Goal: Check status: Check status

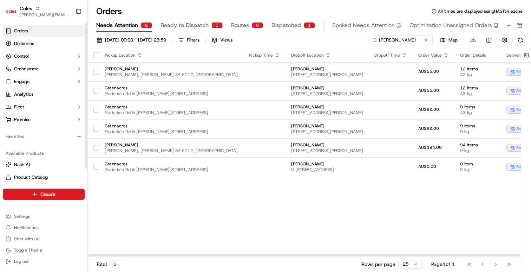
drag, startPoint x: 233, startPoint y: 213, endPoint x: 185, endPoint y: 191, distance: 52.3
click at [185, 191] on div "Pickup Location Pickup Time Dropoff Location Dropoff Time Order Value Order Det…" at bounding box center [356, 152] width 536 height 208
click at [185, 192] on div "Pickup Location Pickup Time Dropoff Location Dropoff Time Order Value Order Det…" at bounding box center [356, 152] width 536 height 208
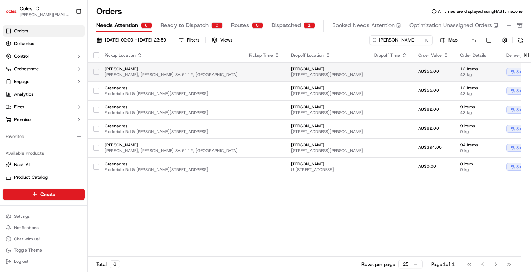
click at [244, 69] on td at bounding box center [265, 71] width 42 height 19
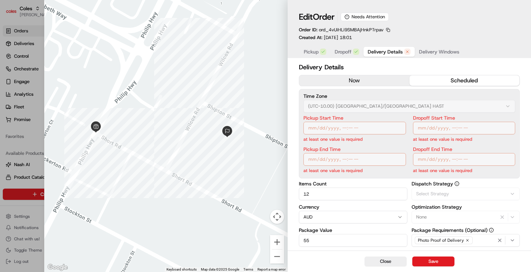
click at [392, 56] on button "Delivery Details" at bounding box center [389, 52] width 51 height 10
type input "1"
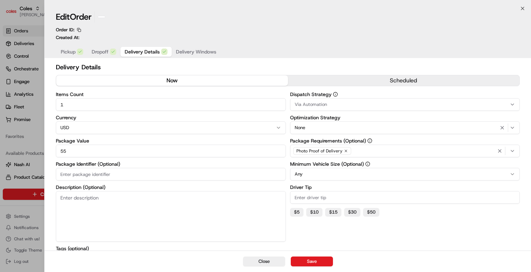
click at [26, 154] on div at bounding box center [265, 136] width 531 height 272
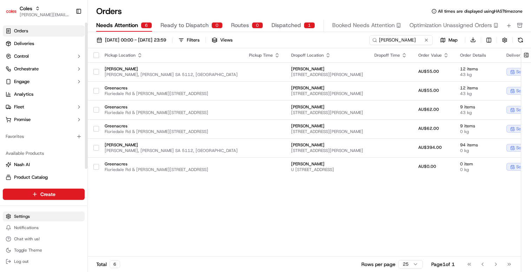
click at [33, 217] on html "Coles [EMAIL_ADDRESS][DOMAIN_NAME] Toggle Sidebar Orders Deliveries Control Orc…" at bounding box center [265, 136] width 531 height 272
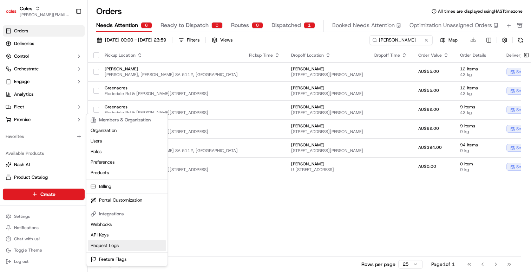
click at [102, 245] on link "Request Logs" at bounding box center [127, 245] width 78 height 11
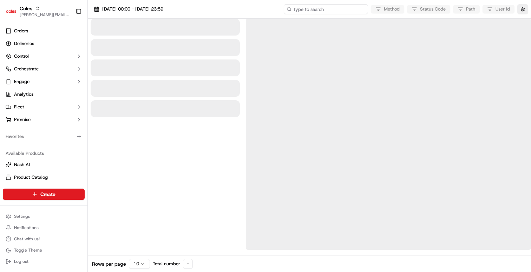
click at [330, 12] on input at bounding box center [326, 9] width 84 height 10
type input "[PERSON_NAME]"
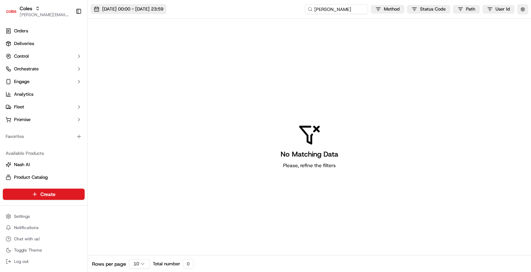
click at [165, 12] on button "[DATE] 00:00 - [DATE] 23:59" at bounding box center [129, 9] width 76 height 10
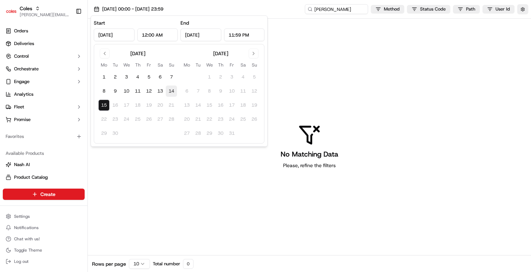
drag, startPoint x: 163, startPoint y: 92, endPoint x: 170, endPoint y: 96, distance: 7.2
click at [166, 92] on button "13" at bounding box center [160, 90] width 11 height 11
type input "[DATE]"
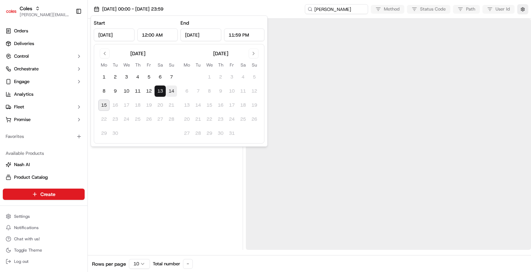
click at [173, 92] on button "14" at bounding box center [171, 90] width 11 height 11
type input "[DATE]"
click at [106, 105] on button "15" at bounding box center [103, 104] width 11 height 11
type input "[DATE]"
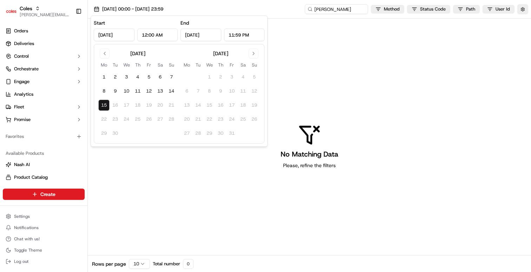
click at [134, 173] on div "No Matching Data Please, refine the filters" at bounding box center [309, 146] width 443 height 255
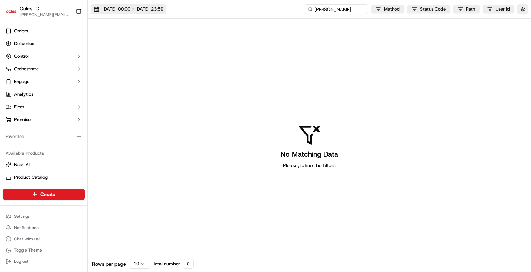
click at [158, 6] on span "[DATE] 00:00 - [DATE] 23:59" at bounding box center [132, 9] width 61 height 6
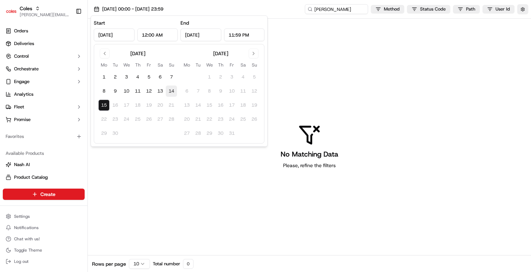
click at [174, 88] on button "14" at bounding box center [171, 90] width 11 height 11
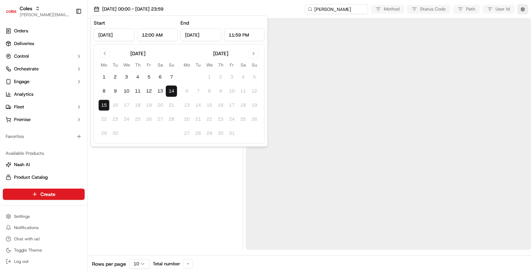
type input "[DATE]"
click at [221, 184] on div at bounding box center [165, 134] width 149 height 231
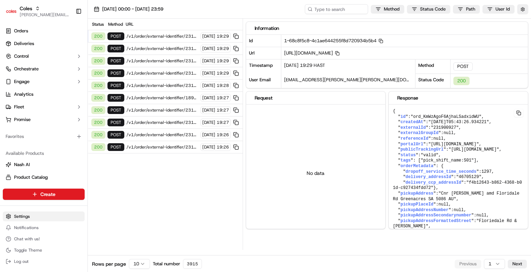
click at [36, 214] on html "Coles [EMAIL_ADDRESS][DOMAIN_NAME] Toggle Sidebar Orders Deliveries Control Orc…" at bounding box center [265, 136] width 531 height 272
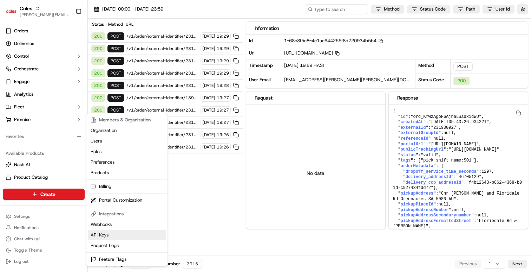
click at [101, 234] on link "API Keys" at bounding box center [127, 234] width 78 height 11
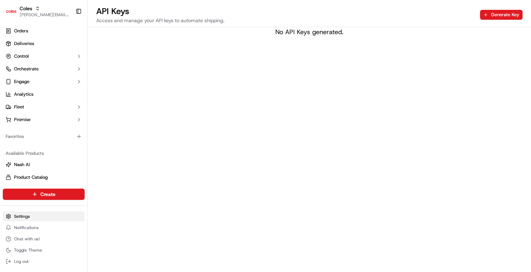
click at [37, 219] on html "Coles barry@usenash.com Toggle Sidebar Orders Deliveries Control Orchestrate En…" at bounding box center [265, 136] width 531 height 272
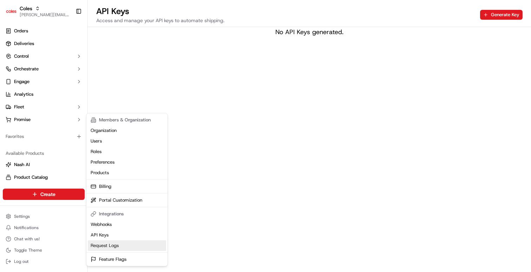
click at [106, 243] on link "Request Logs" at bounding box center [127, 245] width 78 height 11
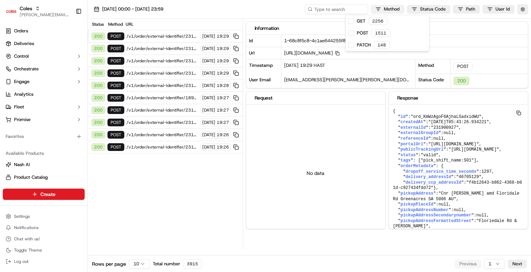
click at [403, 8] on html "Coles barry@usenash.com Toggle Sidebar Orders Deliveries Control Orchestrate En…" at bounding box center [265, 136] width 531 height 272
click at [422, 12] on html "Coles barry@usenash.com Toggle Sidebar Orders Deliveries Control Orchestrate En…" at bounding box center [265, 136] width 531 height 272
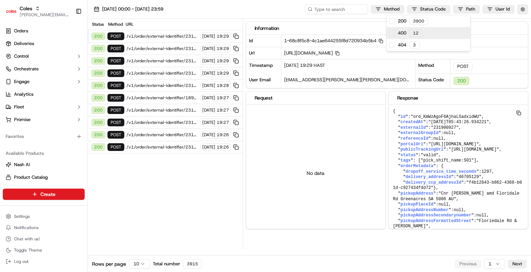
click at [399, 33] on span "400" at bounding box center [402, 33] width 8 height 6
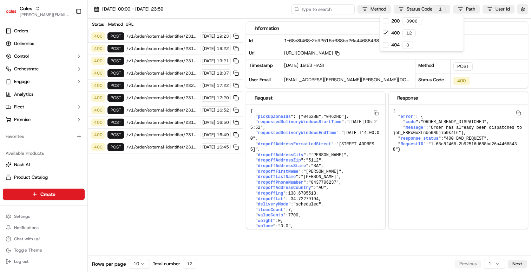
click at [157, 74] on html "Coles barry@usenash.com Toggle Sidebar Orders Deliveries Control Orchestrate En…" at bounding box center [265, 136] width 531 height 272
click at [163, 35] on span "/v1/order/external-identifier/231299740/delivery-window" at bounding box center [162, 36] width 72 height 6
click at [436, 135] on span ""Order has already been dispatched to job_E8RxGx3LnUo6NUjib9k4L6"" at bounding box center [459, 130] width 132 height 11
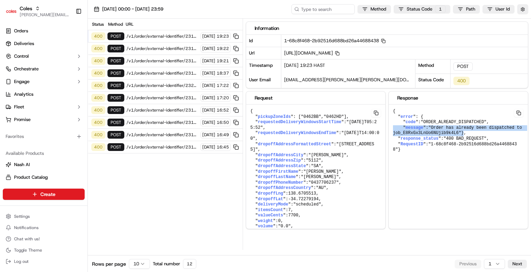
click at [436, 135] on span ""Order has already been dispatched to job_E8RxGx3LnUo6NUjib9k4L6"" at bounding box center [459, 130] width 132 height 11
click at [436, 134] on span ""Order has already been dispatched to job_E8RxGx3LnUo6NUjib9k4L6"" at bounding box center [459, 130] width 132 height 11
click at [143, 180] on div "Status Method URL 400 POST /v1/order/external-identifier/231299740/delivery-win…" at bounding box center [165, 134] width 155 height 231
click at [173, 205] on div "Status Method URL 400 POST /v1/order/external-identifier/231299740/delivery-win…" at bounding box center [165, 134] width 155 height 231
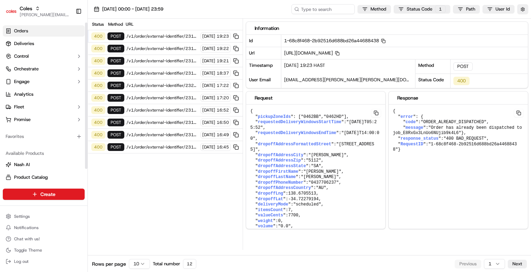
click at [53, 32] on link "Orders" at bounding box center [44, 30] width 82 height 11
